Goal: Task Accomplishment & Management: Use online tool/utility

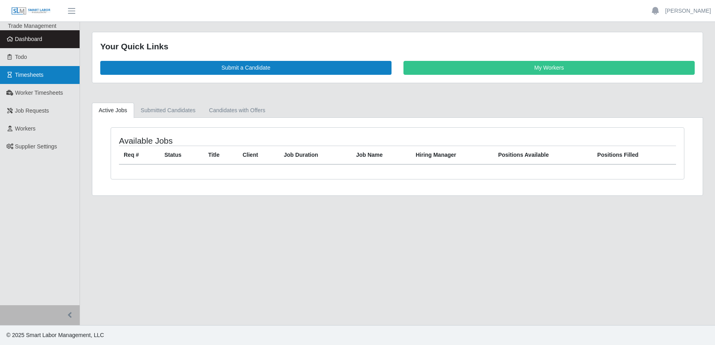
click at [24, 80] on link "Timesheets" at bounding box center [40, 75] width 80 height 18
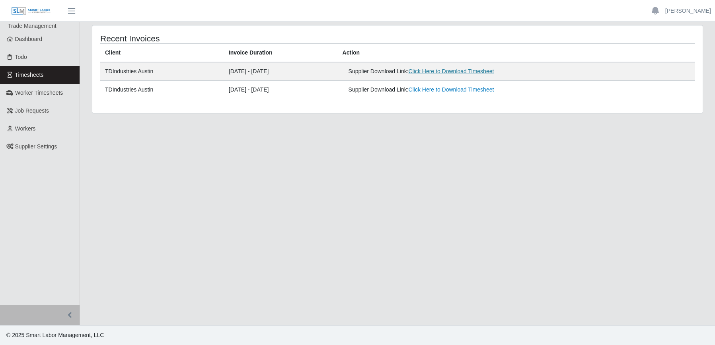
click at [480, 72] on link "Click Here to Download Timesheet" at bounding box center [452, 71] width 86 height 6
click at [277, 185] on main "Recent Invoices Client Invoice Duration Action TDIndustries Austin [DATE] - [DA…" at bounding box center [397, 173] width 635 height 303
click at [691, 12] on link "[PERSON_NAME]" at bounding box center [688, 11] width 46 height 8
click at [663, 58] on link "Logout" at bounding box center [679, 55] width 72 height 17
